Goal: Task Accomplishment & Management: Manage account settings

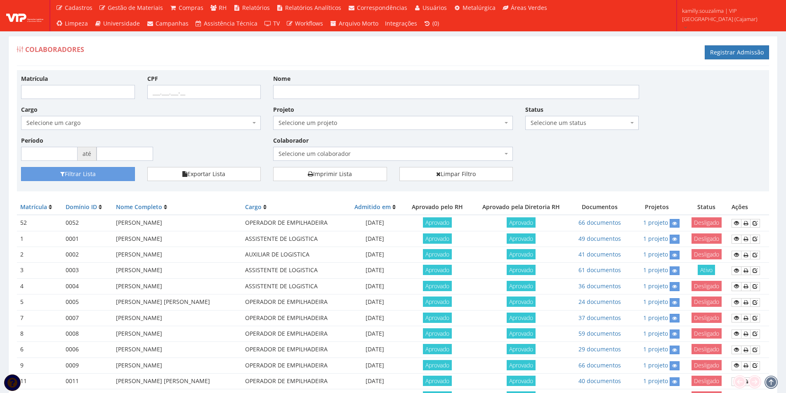
click at [396, 154] on span "Selecione um colaborador" at bounding box center [391, 154] width 224 height 8
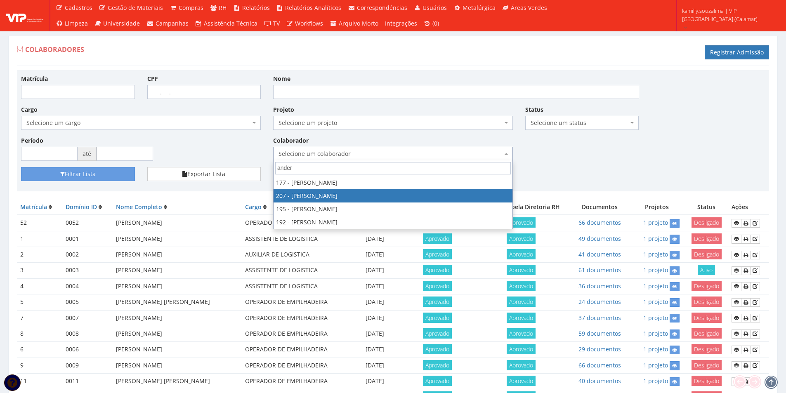
type input "ander"
select select "4125"
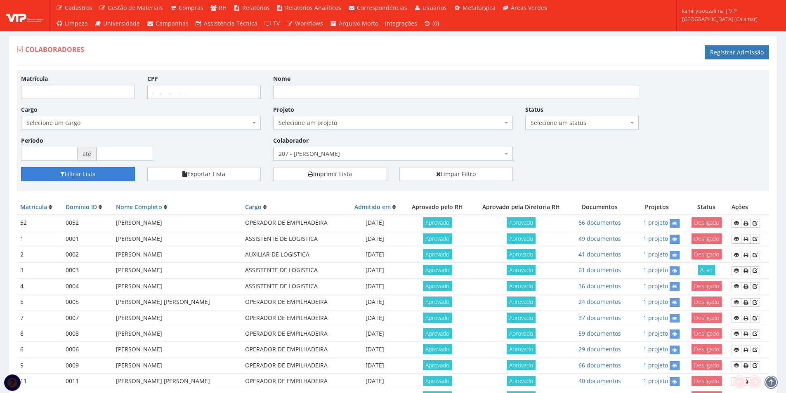
click at [70, 170] on button "Filtrar Lista" at bounding box center [78, 174] width 114 height 14
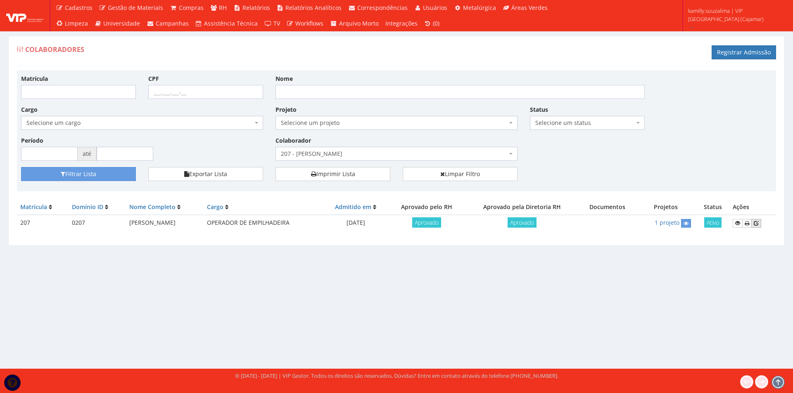
click at [758, 224] on icon at bounding box center [755, 223] width 5 height 6
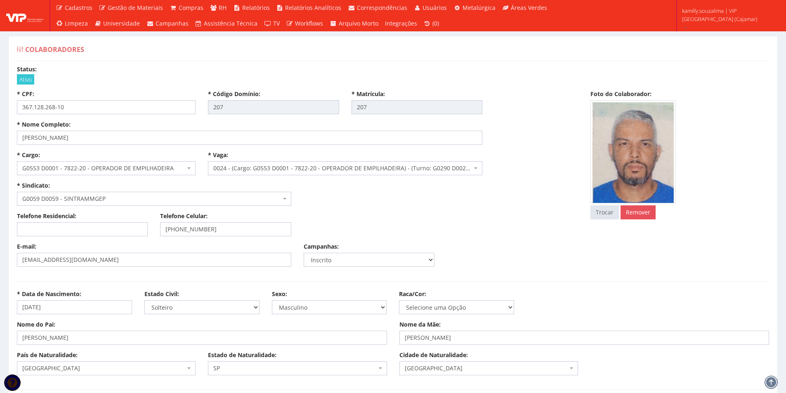
select select
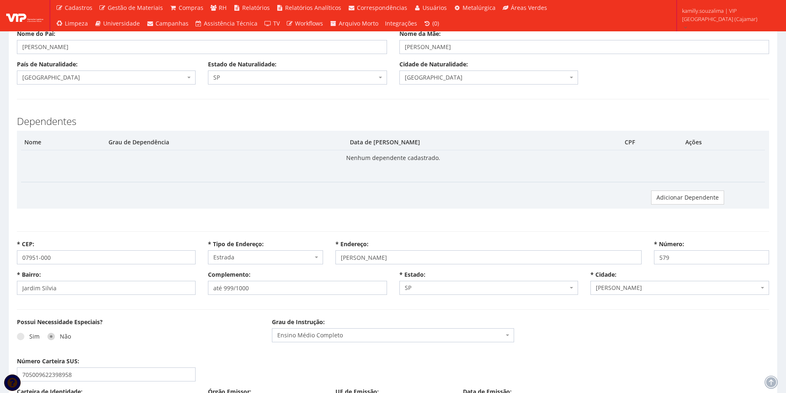
scroll to position [330, 0]
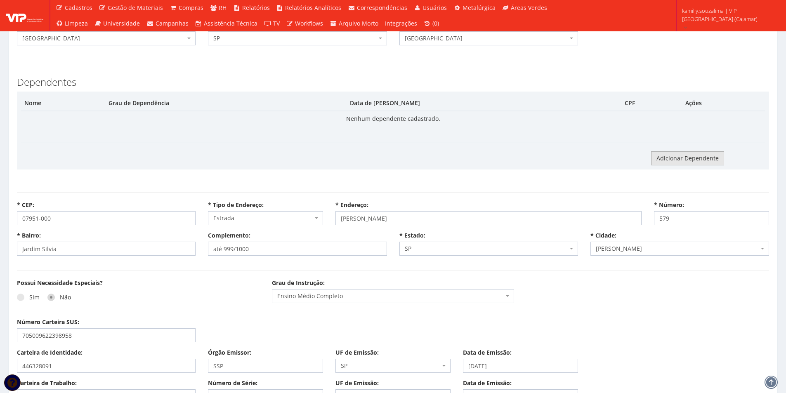
click at [668, 157] on link "Adicionar Dependente" at bounding box center [687, 159] width 73 height 14
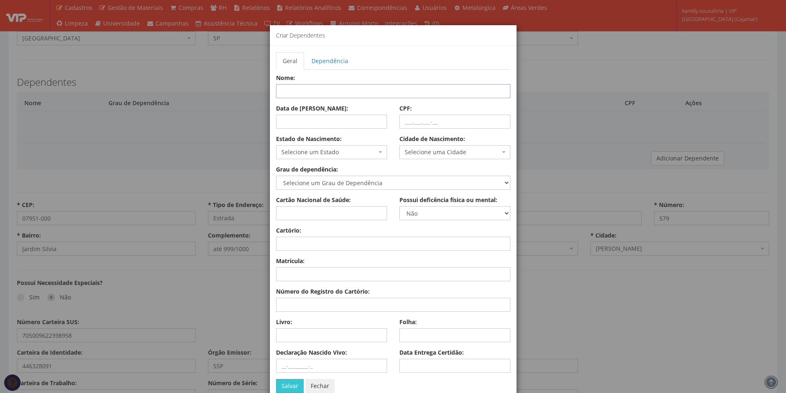
click at [321, 91] on input "Nome:" at bounding box center [393, 91] width 234 height 14
type input "a"
type input "ALLAN ALVES MARTINS"
click at [316, 117] on input "Data de Nascimento:" at bounding box center [331, 122] width 111 height 14
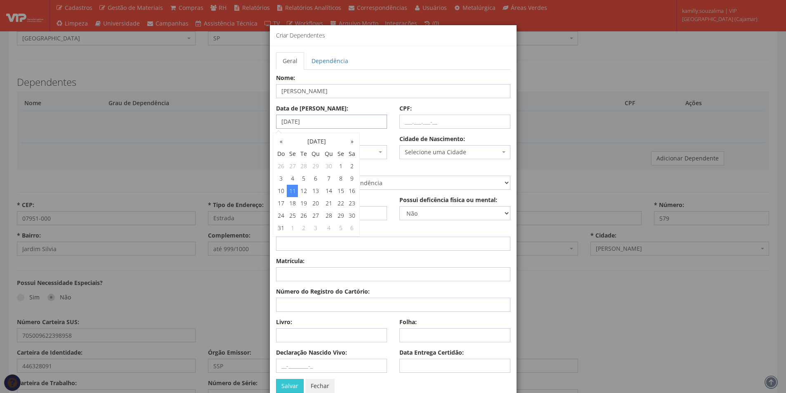
type input "11/07/2022"
click at [403, 120] on input "CPF:" at bounding box center [455, 122] width 111 height 14
type input "3"
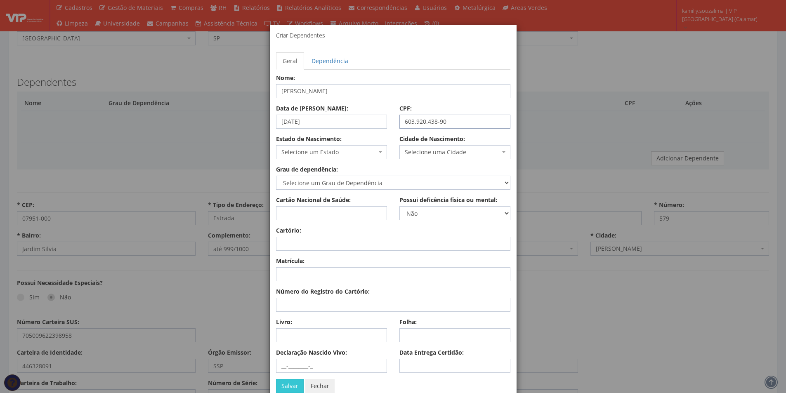
type input "603.920.438-90"
click at [302, 155] on span "Selecione um Estado" at bounding box center [329, 152] width 95 height 8
type input "SP"
select select "25"
click at [405, 150] on span "Selecione uma cidade" at bounding box center [452, 152] width 95 height 8
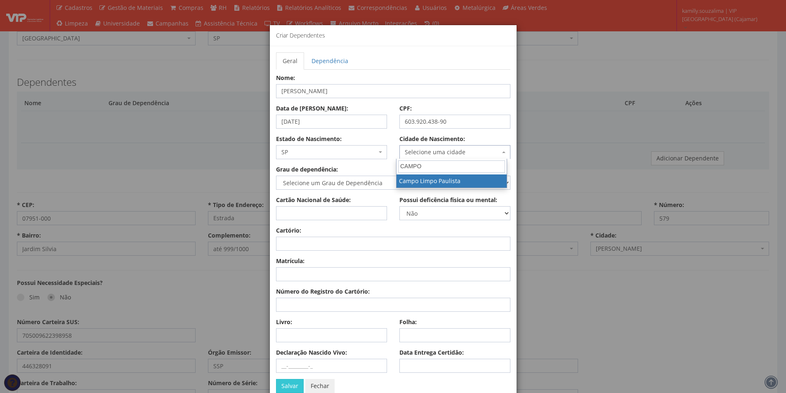
type input "CAMPO"
select select "4815"
click at [376, 178] on select "Selecione um Grau de Dependência Cônjuge Companheiro com o qual tenha filho viv…" at bounding box center [393, 183] width 234 height 14
select select "filho_ou_enteado_ate_21_anos"
click at [276, 176] on select "Selecione um Grau de Dependência Cônjuge Companheiro com o qual tenha filho viv…" at bounding box center [393, 183] width 234 height 14
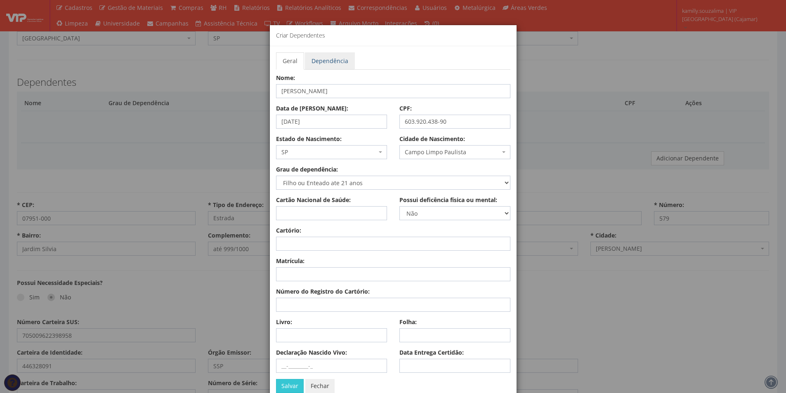
click at [327, 58] on link "Dependência" at bounding box center [330, 60] width 50 height 17
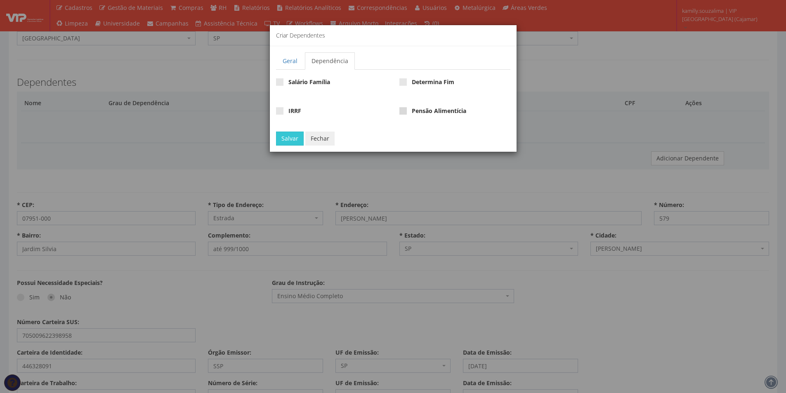
click at [404, 112] on span at bounding box center [403, 110] width 7 height 7
click at [412, 112] on input "Pensão Alimentícia" at bounding box center [414, 111] width 5 height 5
checkbox input "true"
click at [289, 136] on button "Salvar" at bounding box center [290, 139] width 28 height 14
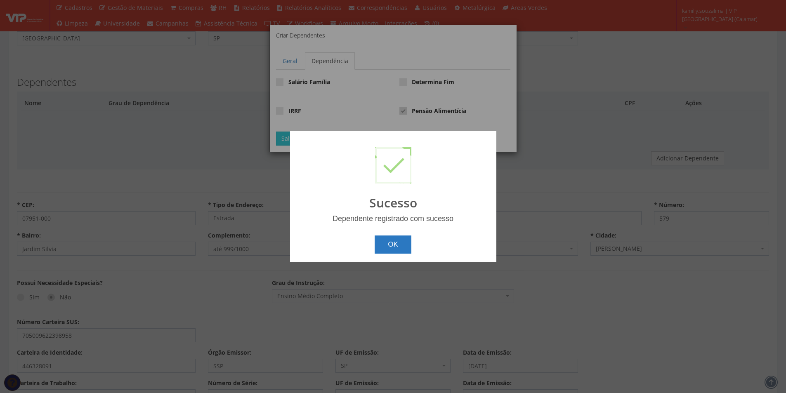
click at [387, 246] on button "OK" at bounding box center [393, 245] width 37 height 18
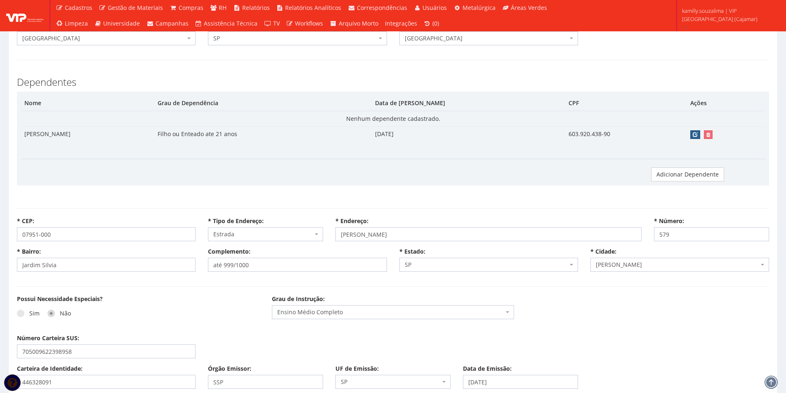
click at [698, 134] on icon "button" at bounding box center [695, 135] width 5 height 6
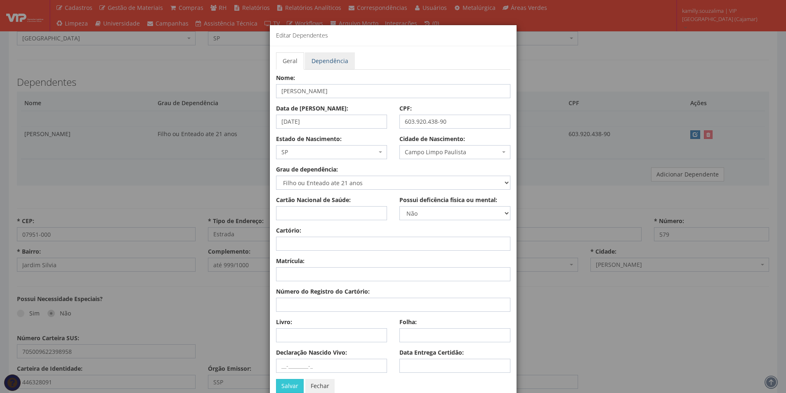
click at [322, 63] on link "Dependência" at bounding box center [330, 60] width 50 height 17
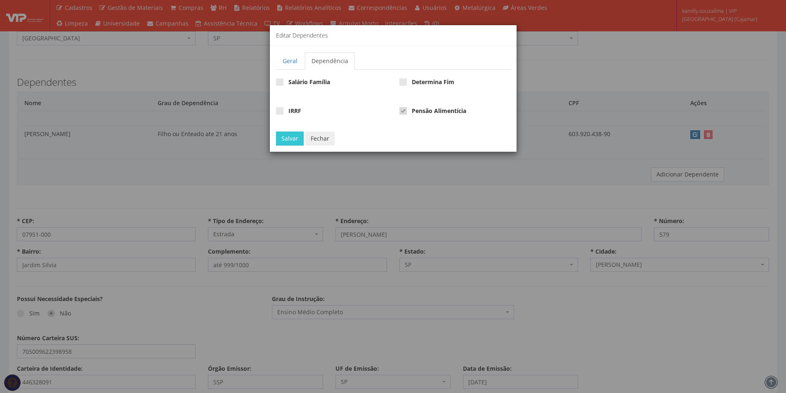
drag, startPoint x: 407, startPoint y: 109, endPoint x: 358, endPoint y: 114, distance: 48.9
click at [406, 109] on span at bounding box center [403, 110] width 7 height 7
click at [412, 109] on input "Pensão Alimentícia" at bounding box center [414, 111] width 5 height 5
checkbox input "false"
click at [279, 137] on button "Salvar" at bounding box center [290, 139] width 28 height 14
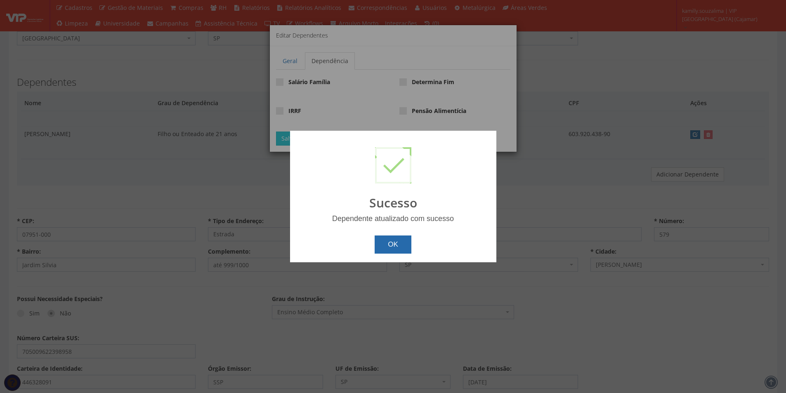
click at [377, 246] on button "OK" at bounding box center [393, 245] width 37 height 18
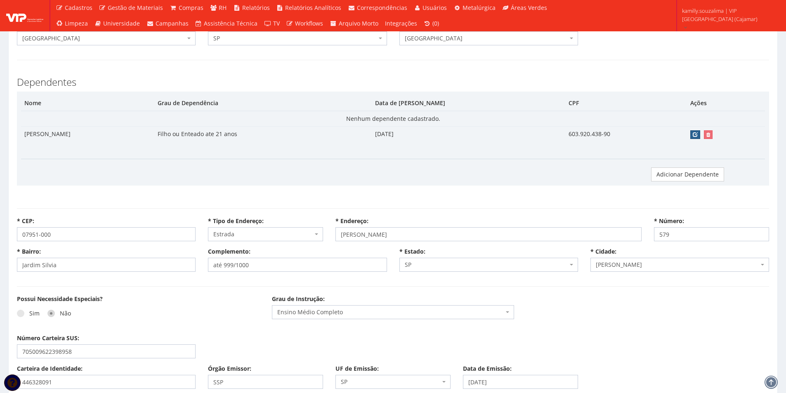
click at [693, 134] on icon "button" at bounding box center [695, 135] width 5 height 6
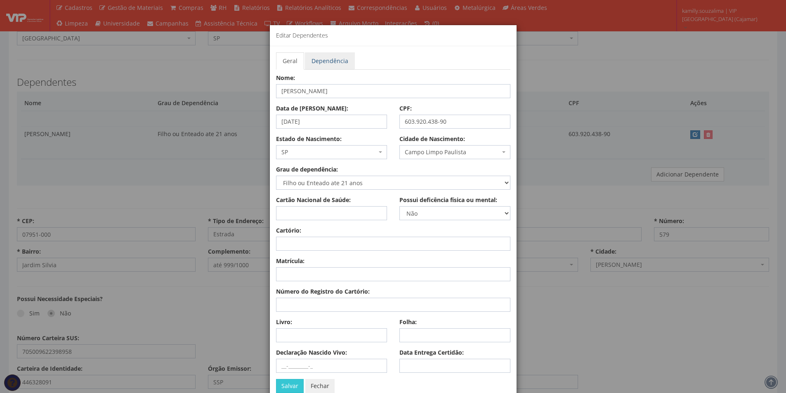
click at [333, 63] on link "Dependência" at bounding box center [330, 60] width 50 height 17
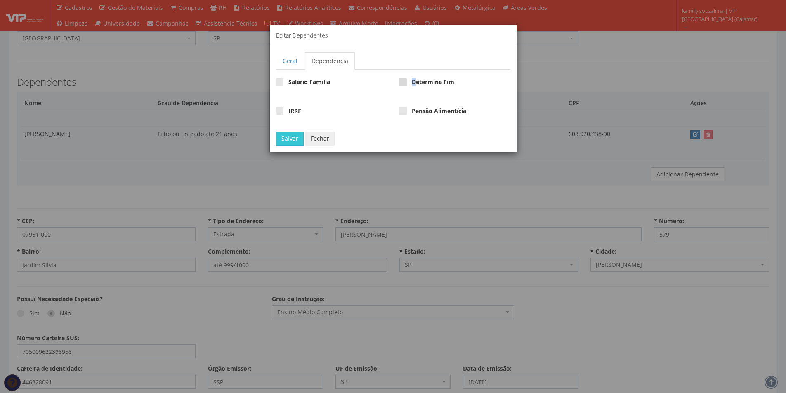
drag, startPoint x: 414, startPoint y: 81, endPoint x: 410, endPoint y: 80, distance: 5.0
click at [414, 80] on strong "Determina Fim" at bounding box center [433, 82] width 43 height 8
drag, startPoint x: 400, startPoint y: 83, endPoint x: 354, endPoint y: 93, distance: 47.3
click at [400, 83] on span at bounding box center [403, 81] width 7 height 7
click at [412, 83] on input "Determina Fim" at bounding box center [414, 82] width 5 height 5
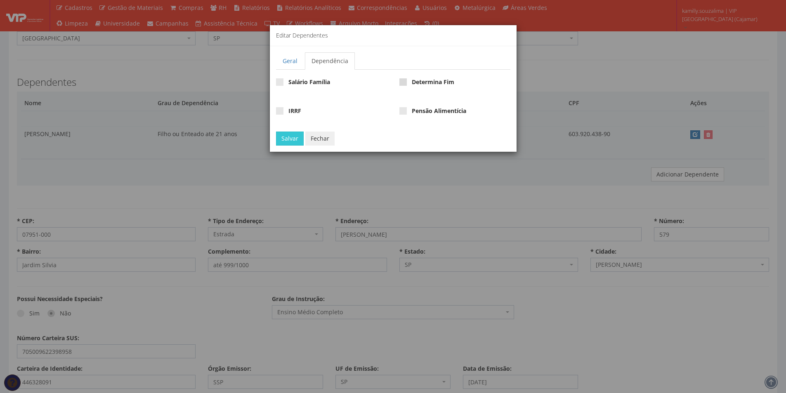
checkbox input "true"
click at [283, 140] on button "Salvar" at bounding box center [290, 139] width 28 height 14
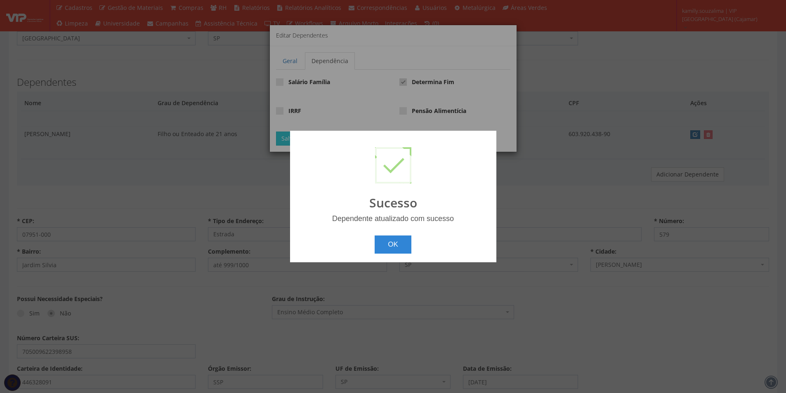
click at [396, 249] on button "OK" at bounding box center [393, 245] width 37 height 18
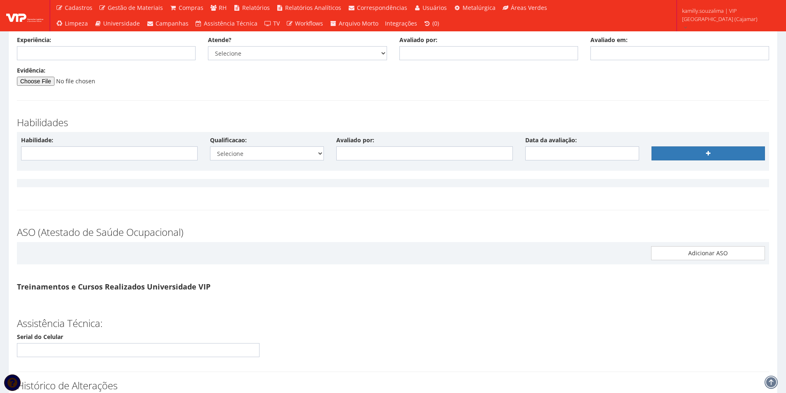
scroll to position [4167, 0]
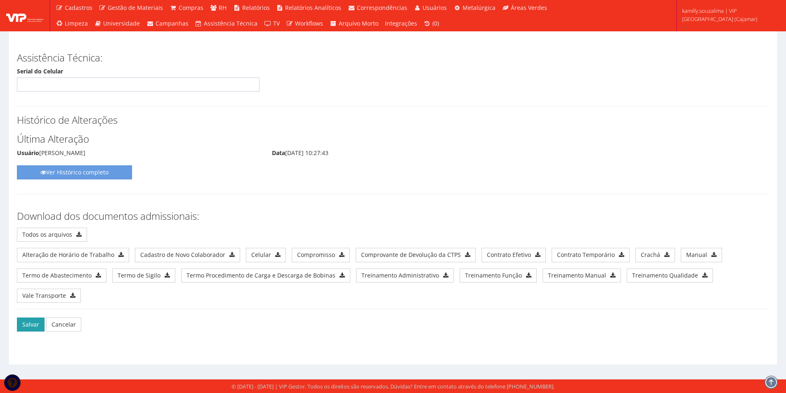
click at [24, 327] on button "Salvar" at bounding box center [31, 325] width 28 height 14
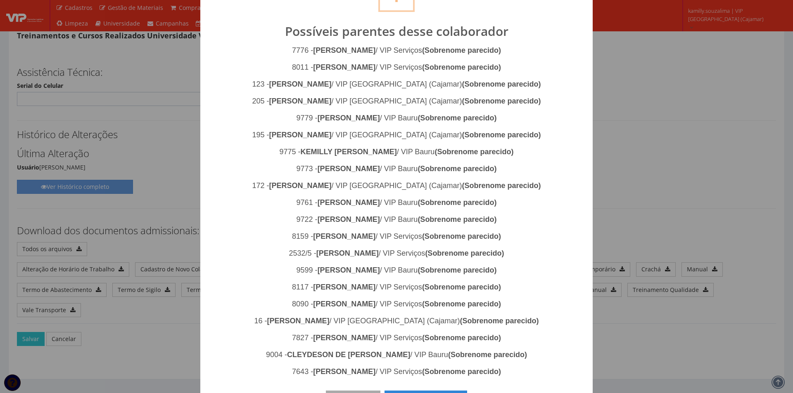
scroll to position [73, 0]
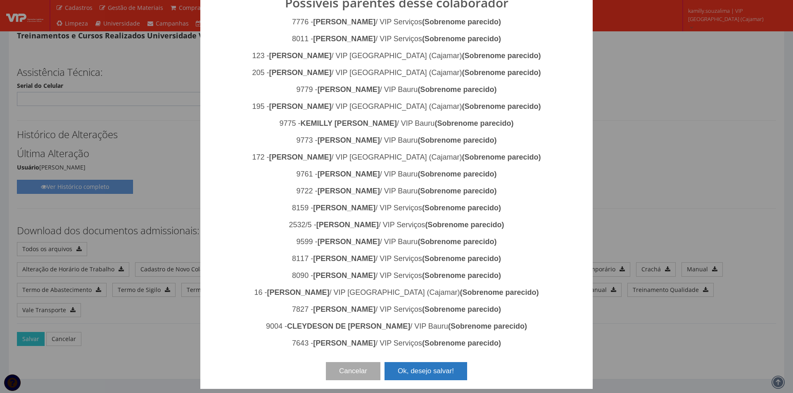
click at [410, 380] on button "Ok, desejo salvar!" at bounding box center [425, 371] width 83 height 18
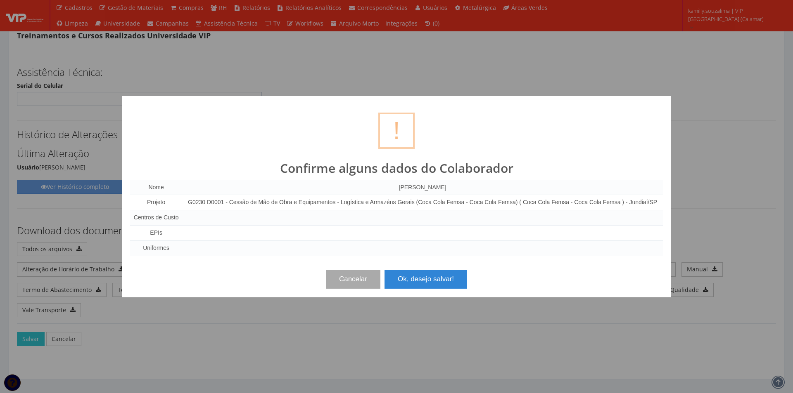
scroll to position [0, 0]
click at [428, 283] on button "Ok, desejo salvar!" at bounding box center [425, 279] width 83 height 18
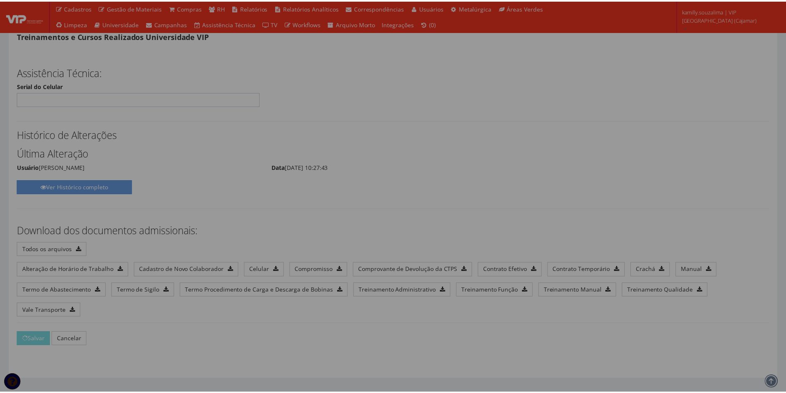
scroll to position [4167, 0]
